Goal: Check status

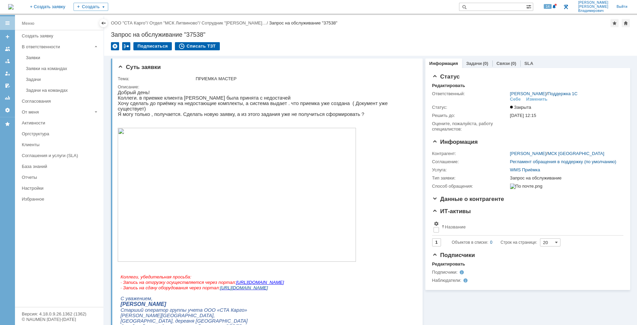
paste input "39269"
type input "39269"
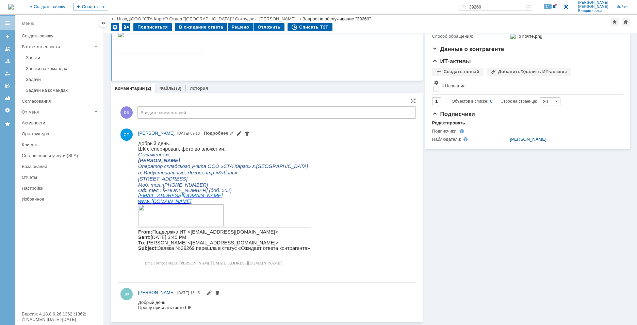
scroll to position [127, 0]
click at [169, 89] on link "Файлы" at bounding box center [167, 88] width 16 height 5
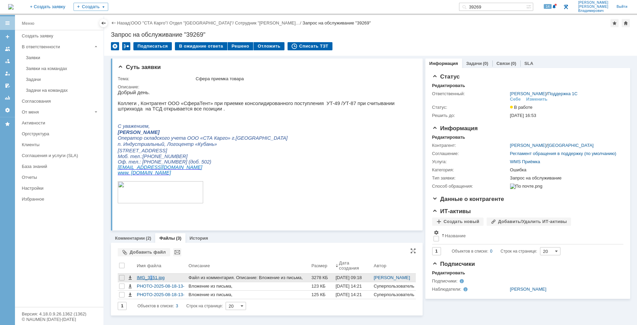
click at [150, 278] on div "IMG_3151.jpg" at bounding box center [161, 277] width 49 height 5
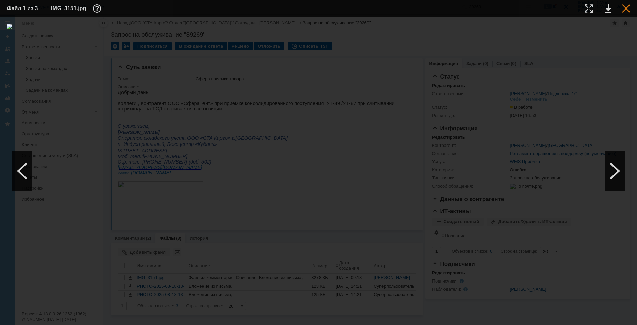
click at [628, 8] on div at bounding box center [626, 8] width 8 height 8
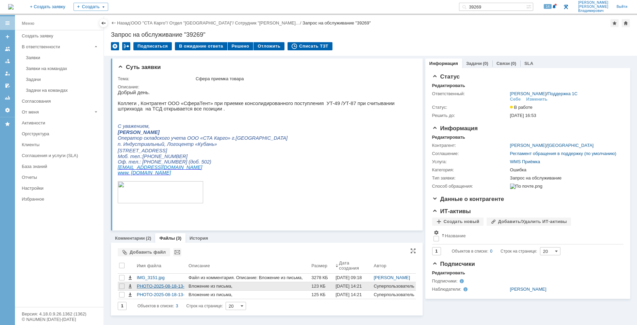
click at [157, 288] on div "PHOTO-2025-08-18-13-56-14.jpg" at bounding box center [161, 286] width 49 height 5
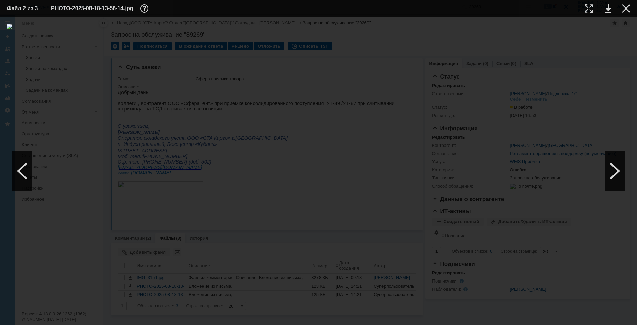
click at [478, 85] on div at bounding box center [318, 171] width 623 height 294
click at [476, 82] on div at bounding box center [318, 171] width 623 height 294
click at [628, 6] on div at bounding box center [626, 8] width 8 height 8
